Goal: Task Accomplishment & Management: Complete application form

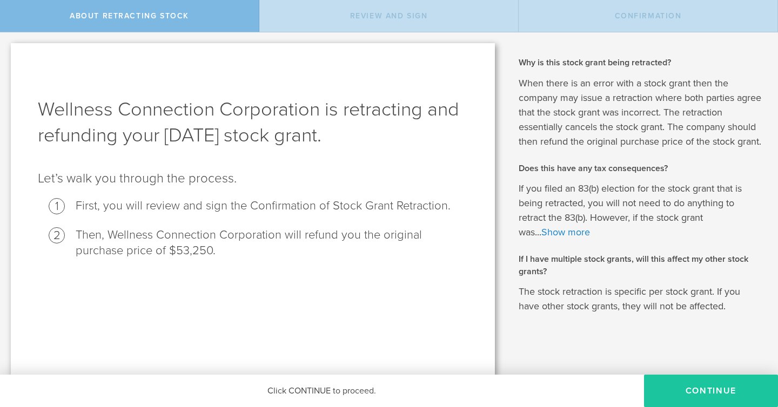
click at [687, 388] on button "Continue" at bounding box center [711, 391] width 134 height 32
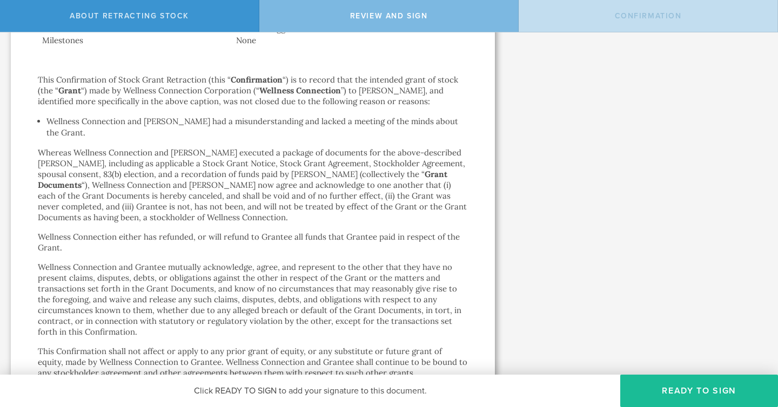
scroll to position [487, 0]
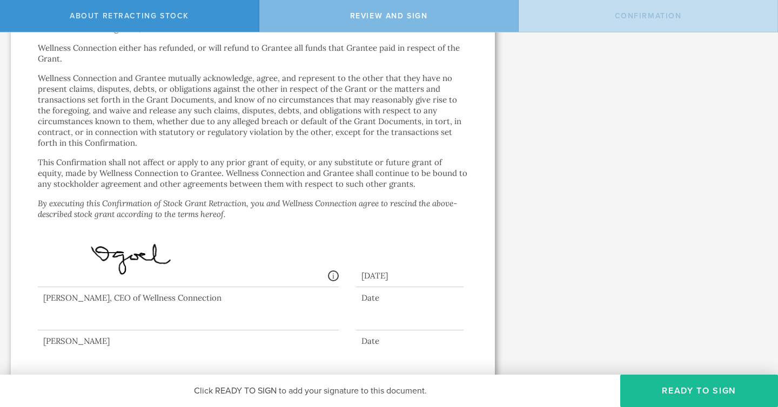
click at [136, 306] on div at bounding box center [188, 308] width 301 height 43
click at [694, 392] on button "Ready to Sign" at bounding box center [699, 391] width 158 height 32
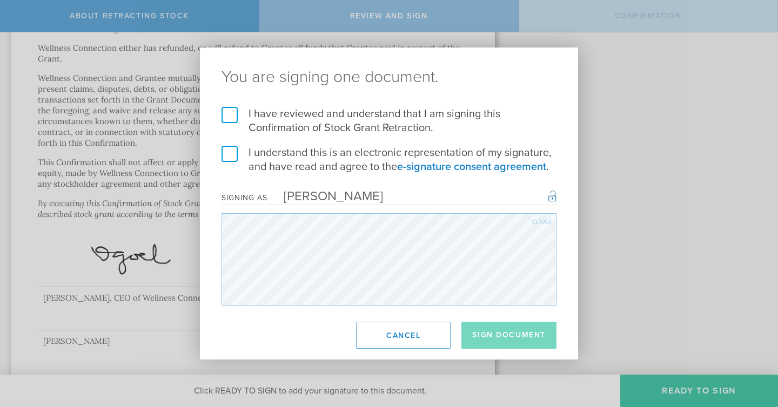
click at [232, 108] on label "I have reviewed and understand that I am signing this Confirmation of Stock Gra…" at bounding box center [388, 121] width 335 height 28
click at [0, 0] on input "I have reviewed and understand that I am signing this Confirmation of Stock Gra…" at bounding box center [0, 0] width 0 height 0
click at [226, 153] on label "I understand this is an electronic representation of my signature, and have rea…" at bounding box center [388, 160] width 335 height 28
click at [0, 0] on input "I understand this is an electronic representation of my signature, and have rea…" at bounding box center [0, 0] width 0 height 0
click at [528, 338] on button "Sign Document" at bounding box center [508, 335] width 95 height 27
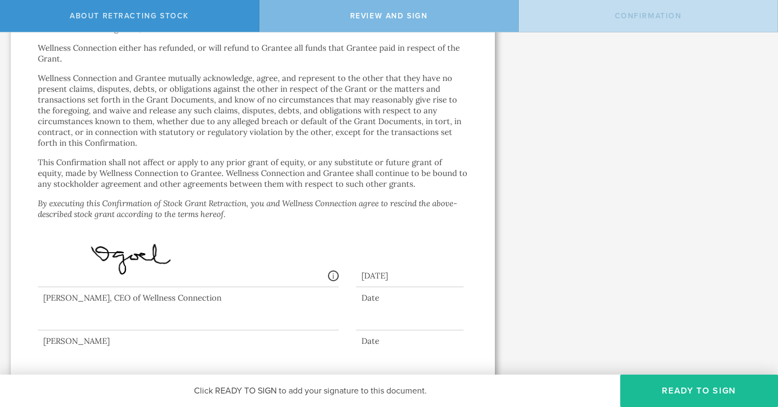
scroll to position [0, 0]
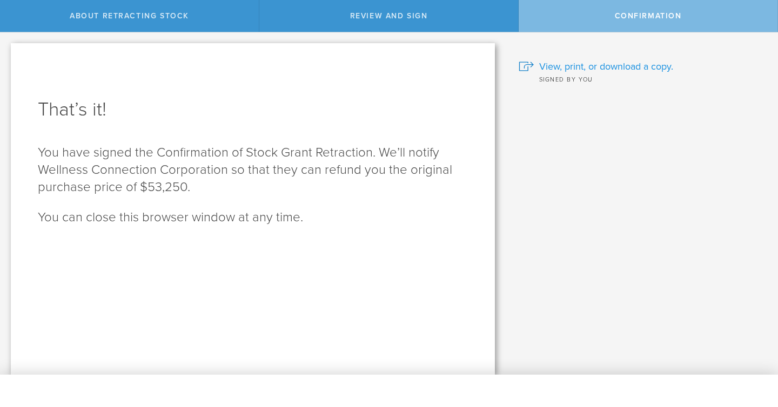
click at [630, 69] on span "View, print, or download a copy." at bounding box center [606, 66] width 134 height 14
